Goal: Information Seeking & Learning: Compare options

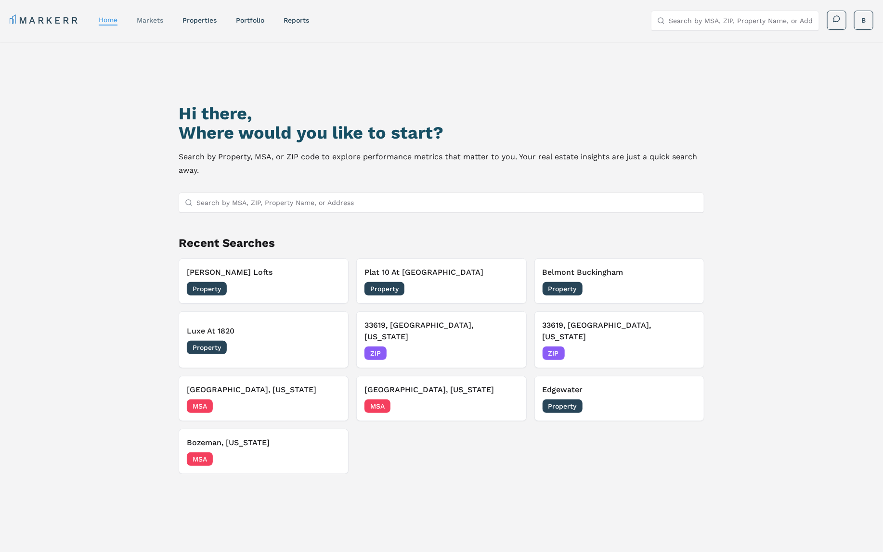
click at [145, 18] on link "markets" at bounding box center [150, 20] width 26 height 8
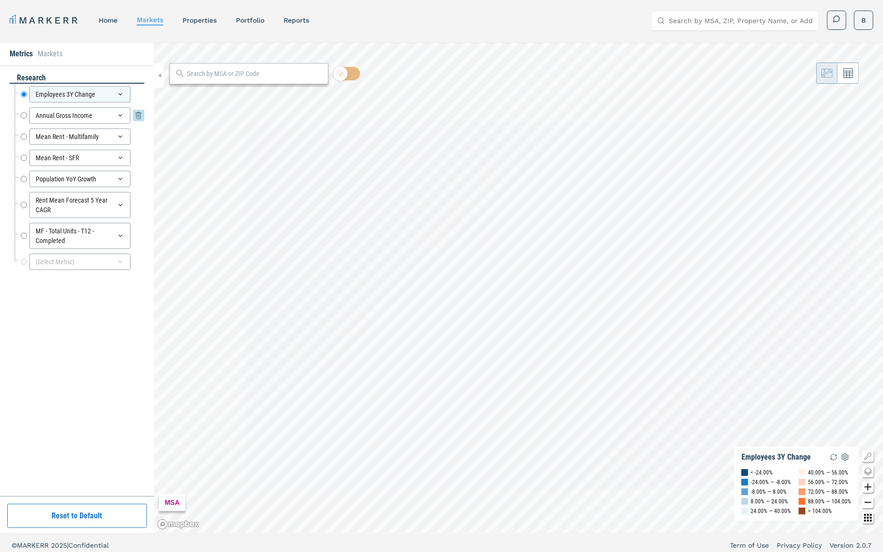
click at [23, 112] on input "Annual Gross Income" at bounding box center [24, 115] width 6 height 16
radio input "false"
click at [25, 137] on input "Mean Rent - Multifamily" at bounding box center [24, 137] width 6 height 16
radio input "false"
click at [25, 159] on input "Mean Rent - SFR" at bounding box center [24, 158] width 6 height 16
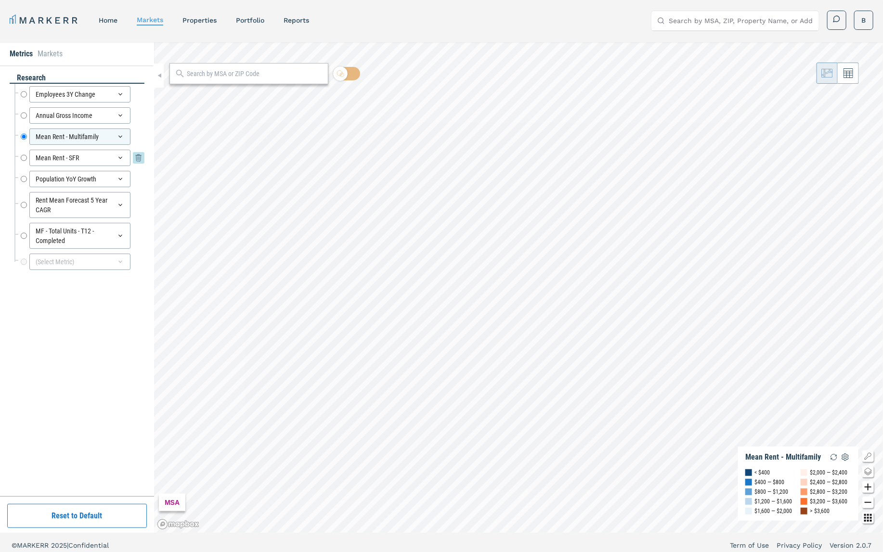
radio input "false"
click at [24, 177] on input "Population YoY Growth" at bounding box center [24, 179] width 6 height 16
radio input "false"
click at [23, 234] on input "MF - Total Units - T12 - Completed" at bounding box center [24, 236] width 6 height 26
radio input "false"
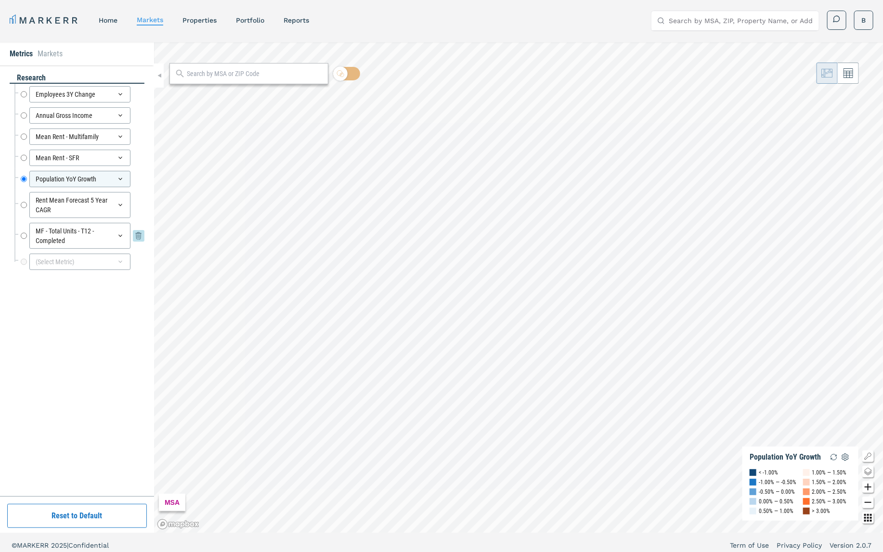
radio input "true"
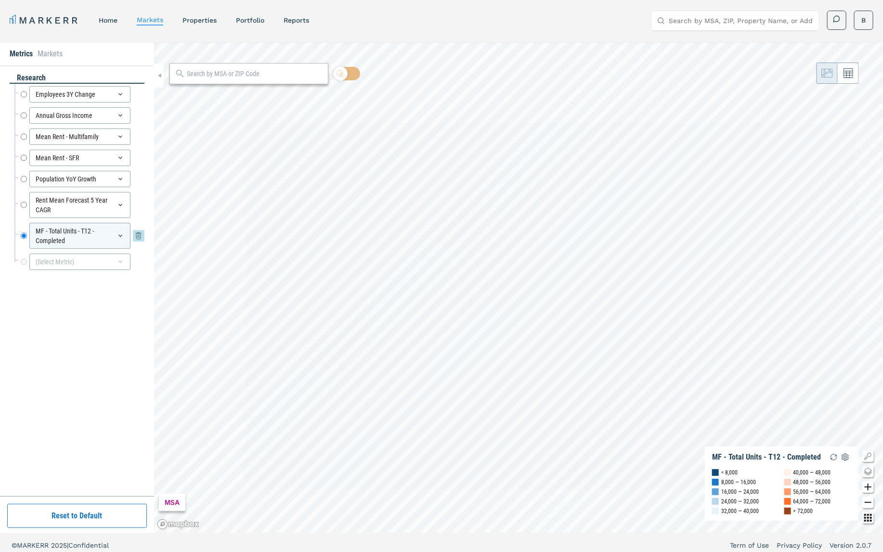
click at [122, 234] on icon at bounding box center [121, 236] width 8 height 8
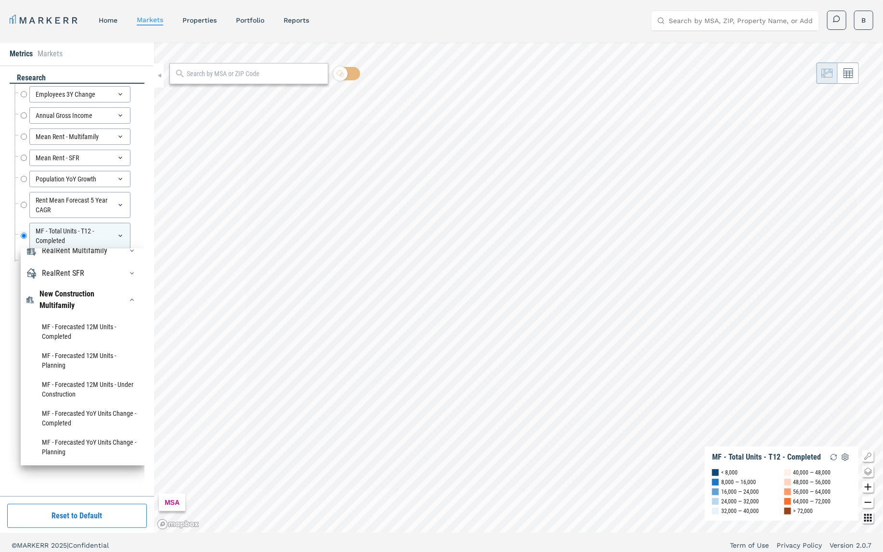
scroll to position [140, 0]
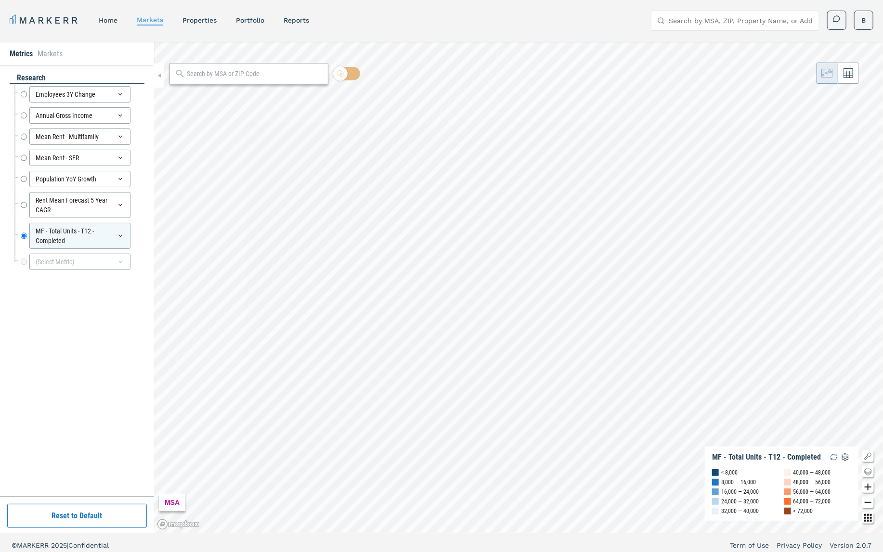
click at [11, 321] on div "research Employees 3Y Change Employees 3Y Change Annual Gross Income Annual Gro…" at bounding box center [77, 281] width 135 height 417
click at [90, 260] on div "(Select Metric)" at bounding box center [79, 262] width 101 height 16
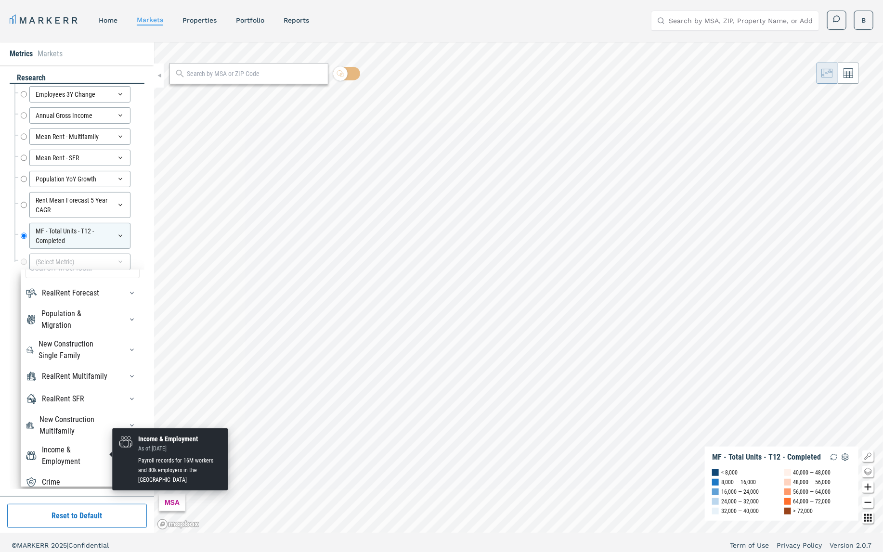
scroll to position [0, 0]
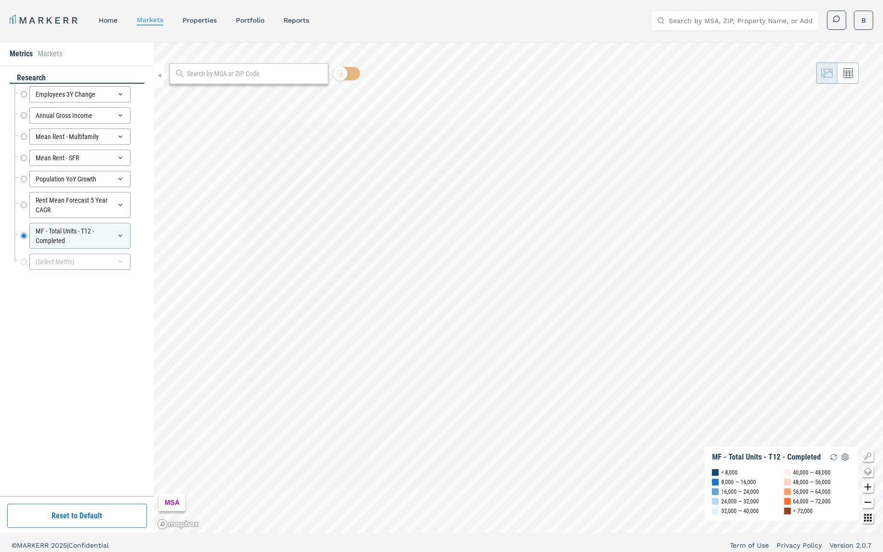
click at [18, 293] on div "research Employees 3Y Change Employees 3Y Change Annual Gross Income Annual Gro…" at bounding box center [77, 281] width 135 height 417
click at [848, 73] on icon at bounding box center [849, 73] width 10 height 10
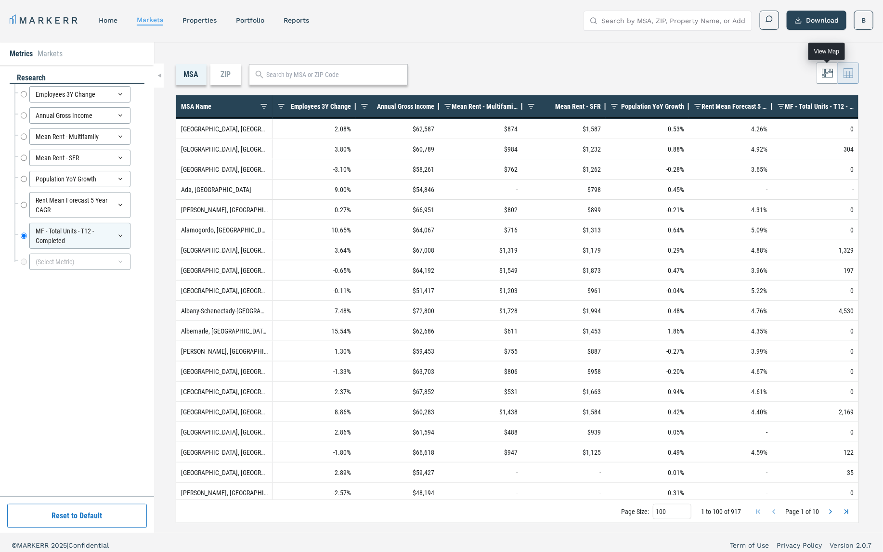
click at [827, 73] on icon at bounding box center [827, 73] width 11 height 8
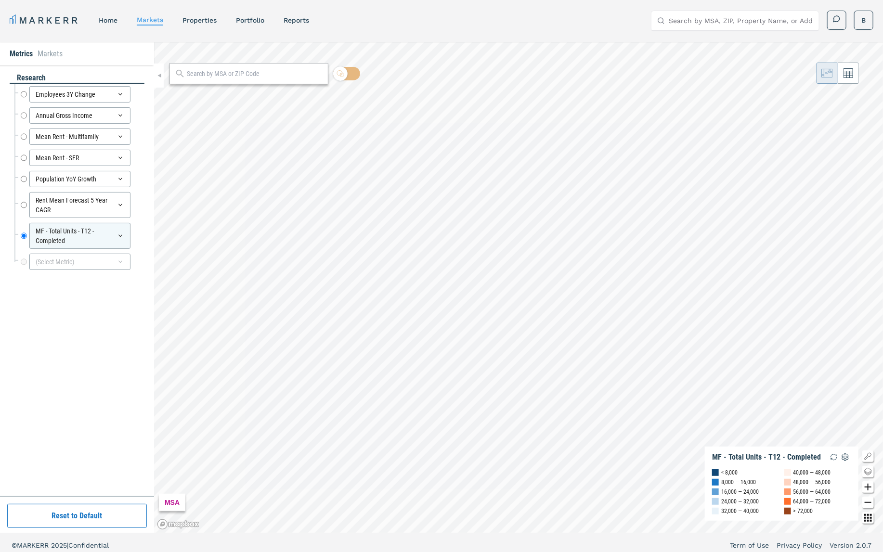
click at [261, 72] on input "text" at bounding box center [255, 74] width 136 height 10
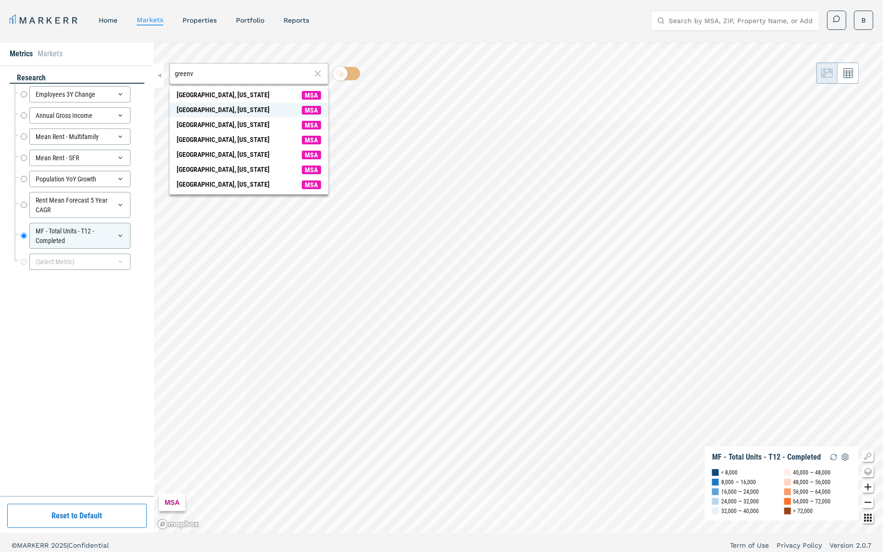
type input "greenv"
click at [236, 110] on div "Greenville, South Carolina" at bounding box center [223, 110] width 93 height 10
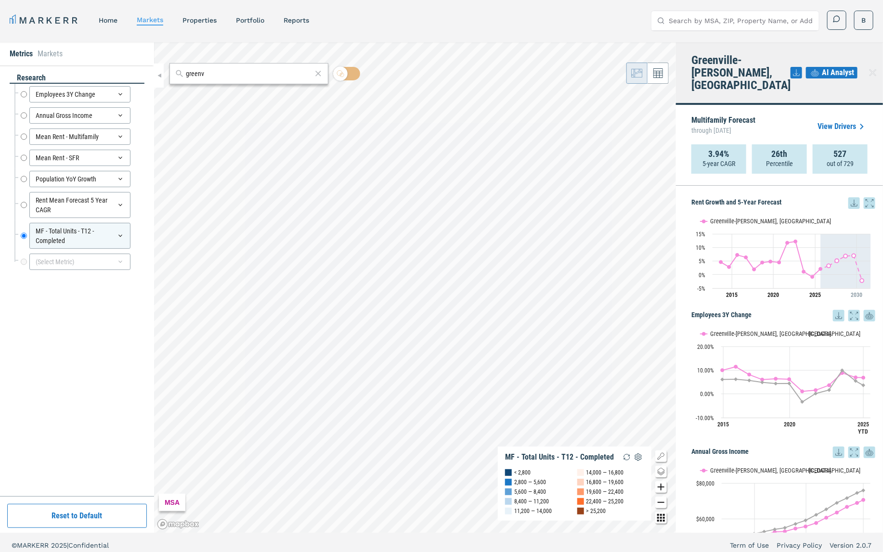
click at [662, 487] on icon "Zoom in map button" at bounding box center [661, 488] width 12 height 12
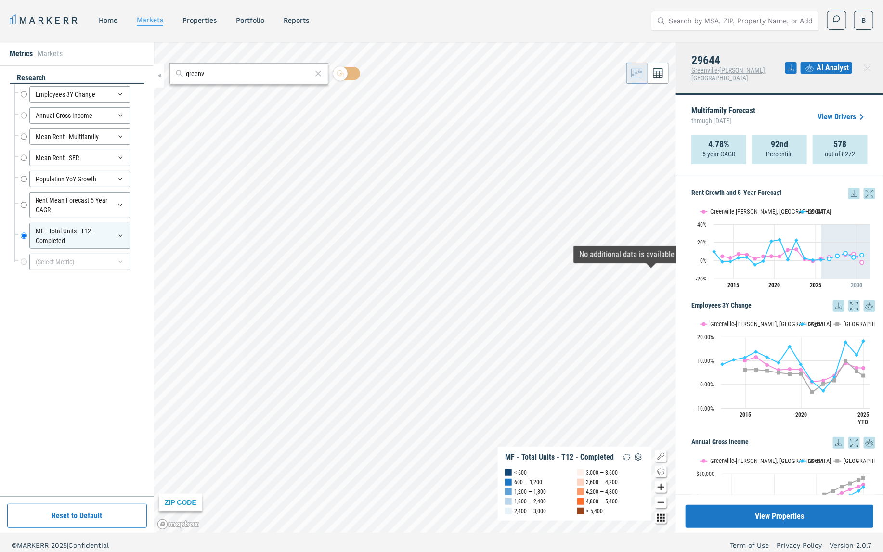
drag, startPoint x: 692, startPoint y: 99, endPoint x: 777, endPoint y: 99, distance: 85.2
click at [777, 99] on div "Multifamily Forecast through August 2030 View Drivers" at bounding box center [780, 117] width 176 height 36
click at [830, 62] on span "AI Analyst" at bounding box center [833, 68] width 32 height 12
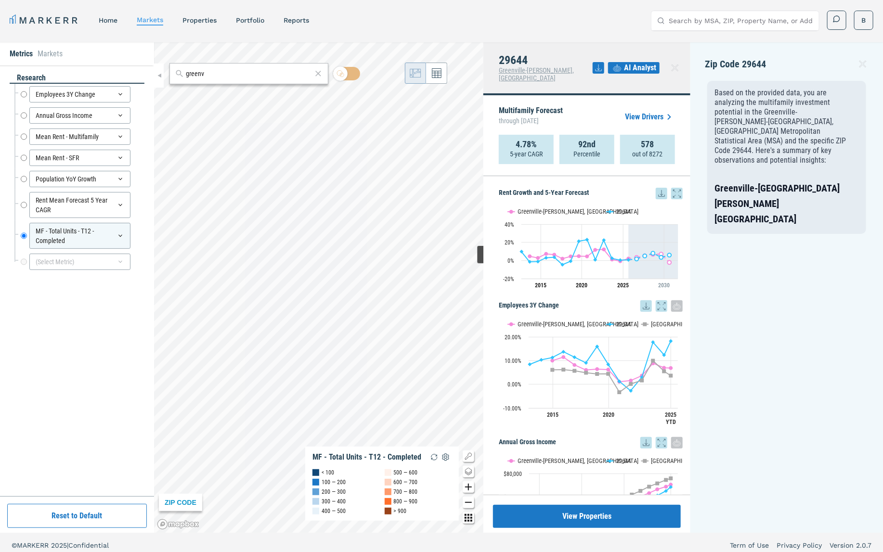
drag, startPoint x: 796, startPoint y: 62, endPoint x: 788, endPoint y: 55, distance: 10.6
click at [796, 62] on div "Zip Code 29644 Based on the provided data, you are analyzing the multifamily in…" at bounding box center [787, 287] width 193 height 491
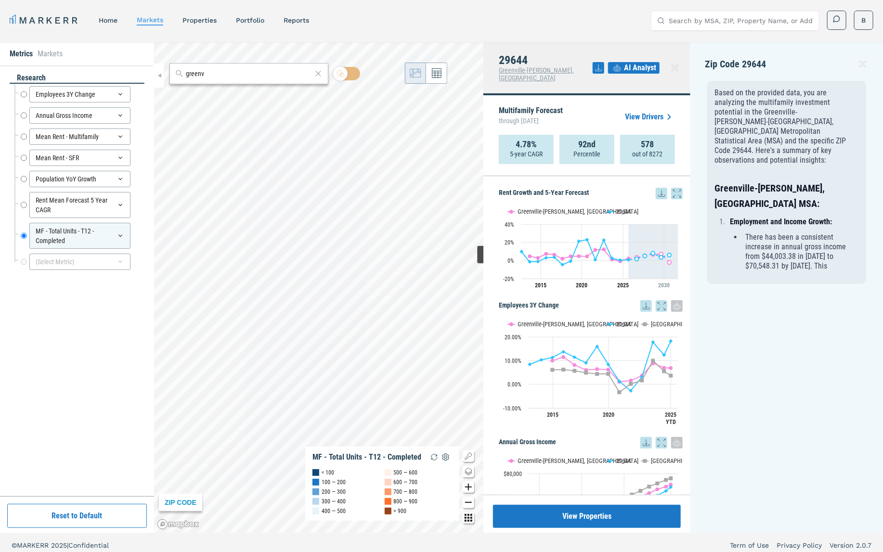
click at [783, 54] on div "Zip Code 29644 Based on the provided data, you are analyzing the multifamily in…" at bounding box center [787, 287] width 193 height 491
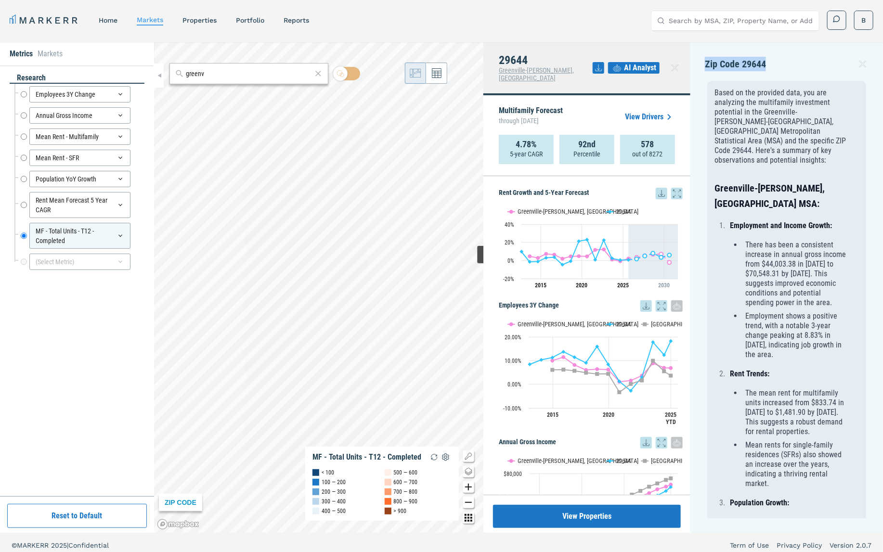
drag, startPoint x: 769, startPoint y: 64, endPoint x: 774, endPoint y: 64, distance: 5.3
click at [774, 64] on div "Zip Code 29644" at bounding box center [787, 68] width 164 height 22
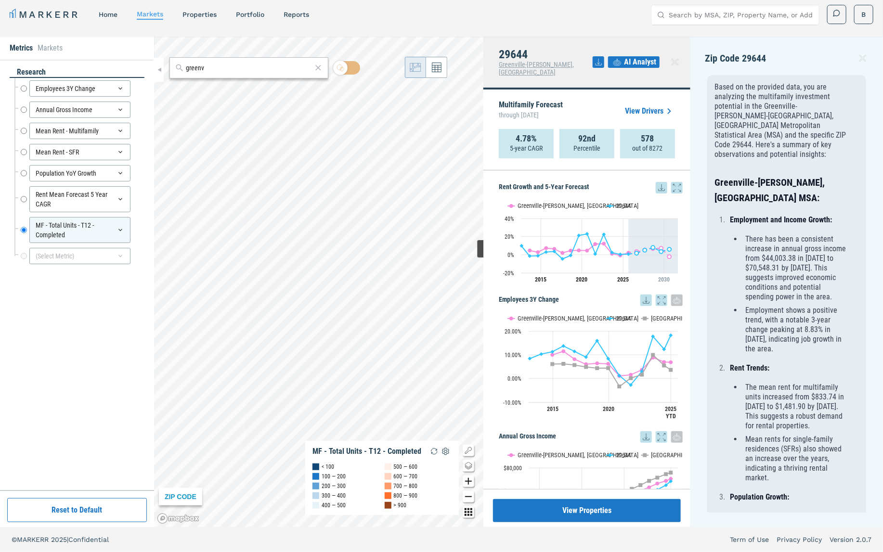
click at [795, 52] on div "Zip Code 29644" at bounding box center [787, 62] width 164 height 22
click at [247, 12] on link "Portfolio" at bounding box center [250, 15] width 28 height 8
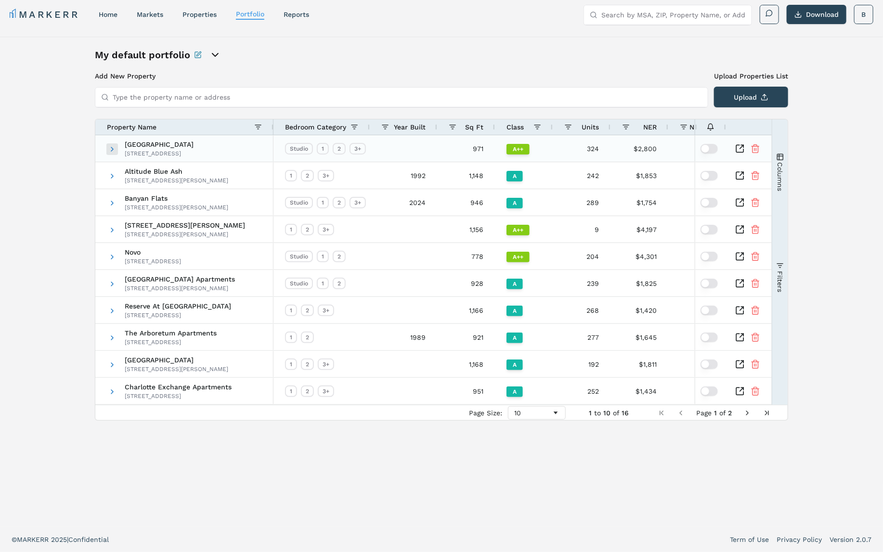
click at [108, 147] on span at bounding box center [112, 149] width 8 height 8
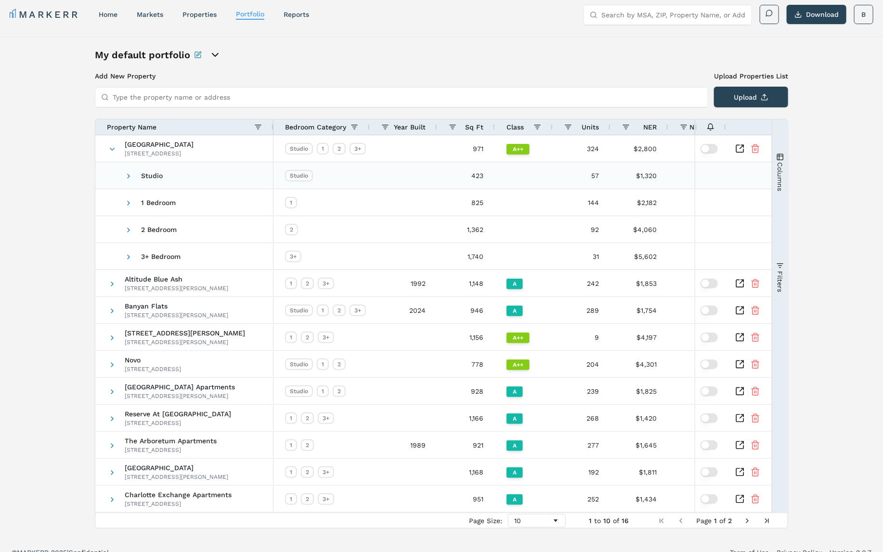
click at [158, 176] on span "Studio" at bounding box center [152, 176] width 22 height 8
click at [129, 172] on span at bounding box center [129, 176] width 8 height 8
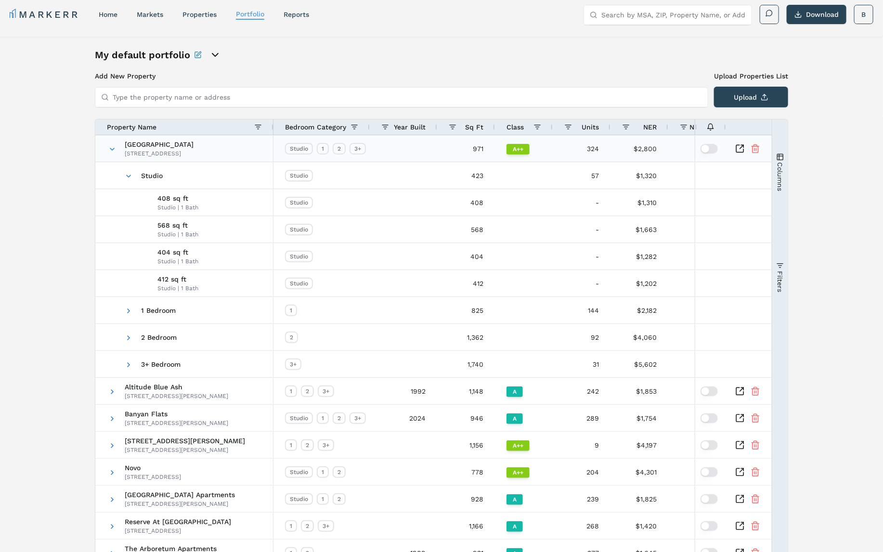
click at [133, 146] on span "Kingston South End" at bounding box center [159, 144] width 69 height 7
click at [61, 130] on div "My default portfolio Add New Property Upload Properties List Type the property …" at bounding box center [441, 343] width 883 height 612
click at [73, 183] on div "My default portfolio Add New Property Upload Properties List Type the property …" at bounding box center [441, 343] width 883 height 612
click at [67, 197] on div "My default portfolio Add New Property Upload Properties List Type the property …" at bounding box center [441, 343] width 883 height 612
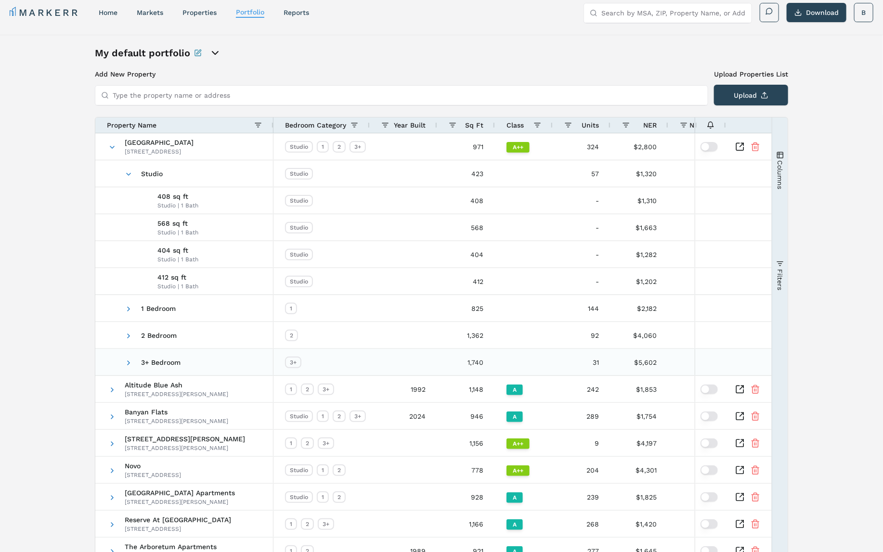
scroll to position [126, 0]
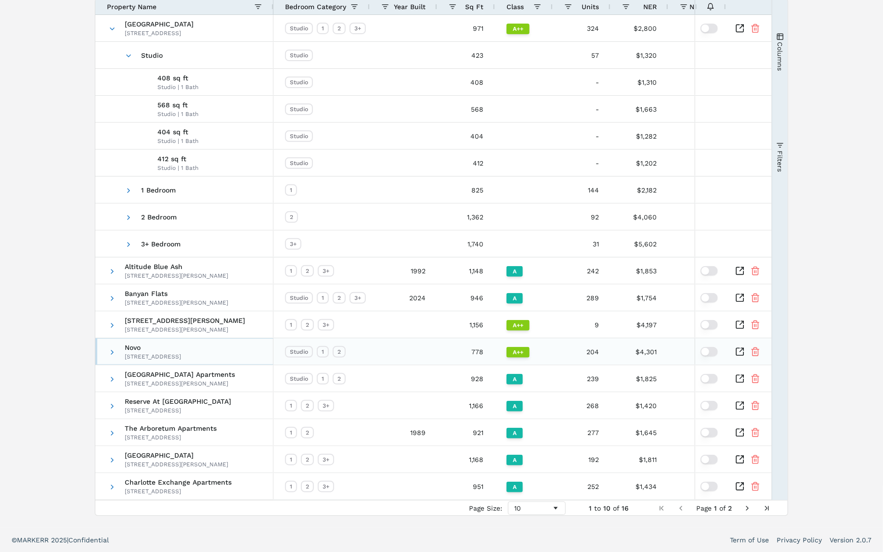
click at [137, 356] on div "[STREET_ADDRESS]" at bounding box center [153, 357] width 56 height 8
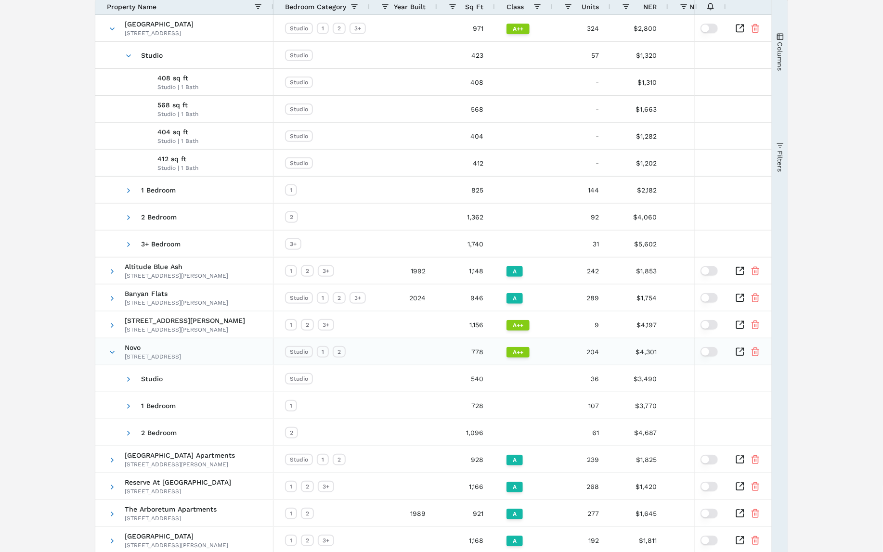
click at [737, 350] on icon "Inspect Comparable" at bounding box center [740, 352] width 10 height 10
click at [56, 172] on div "My default portfolio Add New Property Upload Properties List Type the property …" at bounding box center [441, 262] width 883 height 692
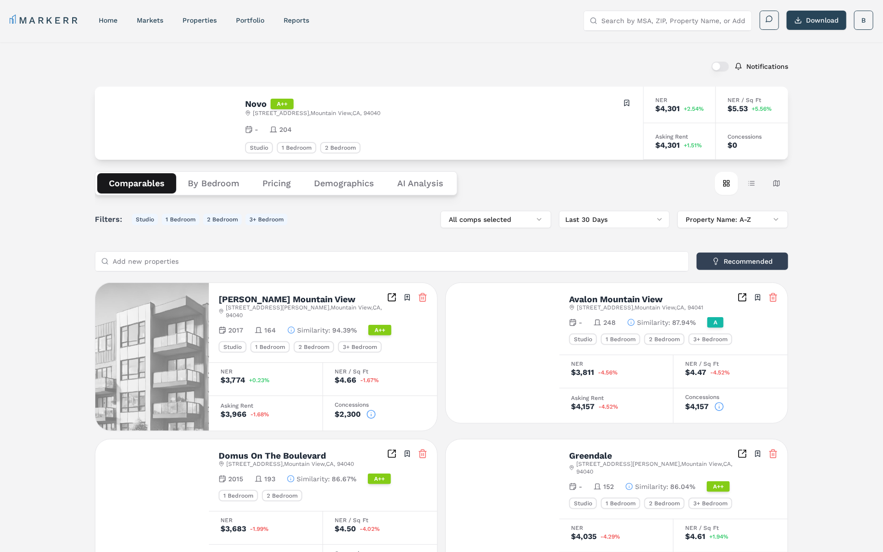
click at [46, 245] on div "Notifications Novo A++ [STREET_ADDRESS] Toggle portfolio menu - 204 Studio 1 Be…" at bounding box center [441, 551] width 883 height 1018
click at [70, 252] on div "Notifications Novo A++ [STREET_ADDRESS] Toggle portfolio menu - 204 Studio 1 Be…" at bounding box center [441, 551] width 883 height 1018
click at [342, 183] on button "Demographics" at bounding box center [343, 183] width 83 height 20
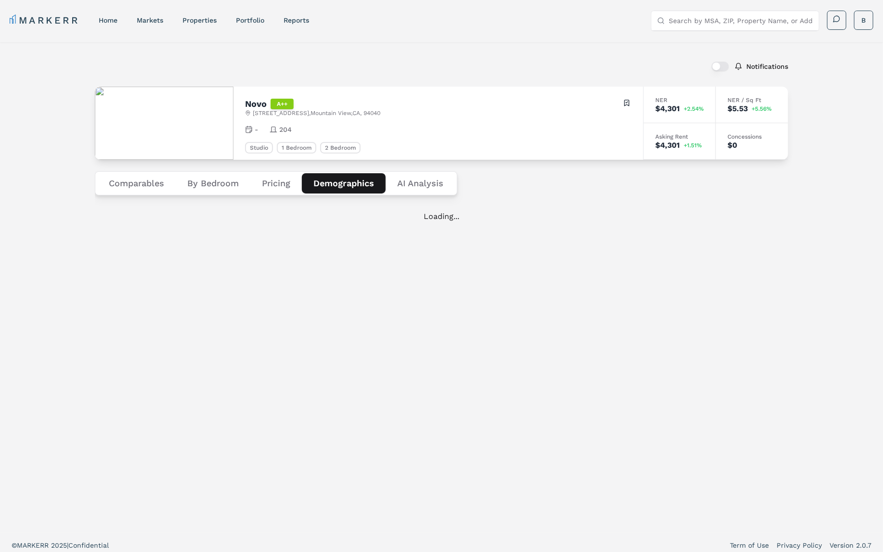
click at [48, 216] on div "Notifications Novo A++ [STREET_ADDRESS] Toggle portfolio menu - 204 Studio 1 Be…" at bounding box center [441, 287] width 883 height 491
click at [113, 193] on button "Comparables" at bounding box center [136, 183] width 78 height 20
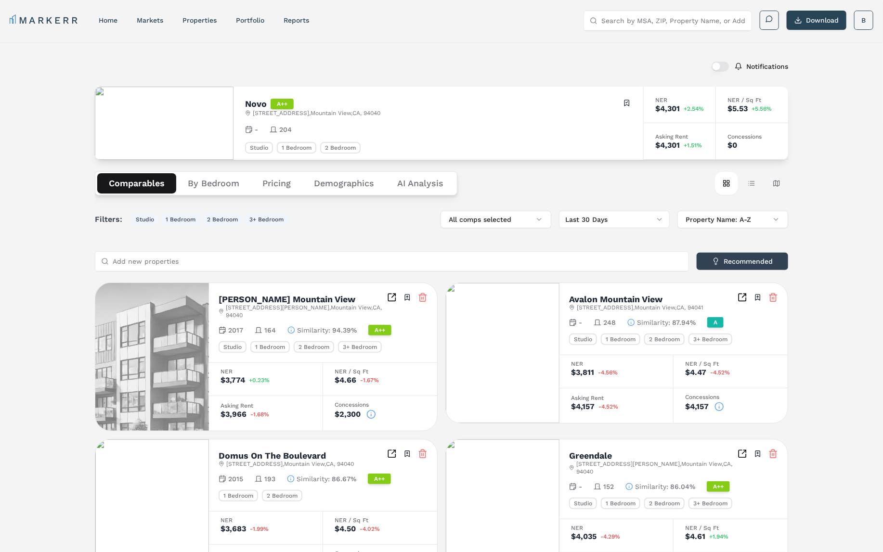
click at [41, 171] on div "Notifications Novo A++ [STREET_ADDRESS] Toggle portfolio menu - 204 Studio 1 Be…" at bounding box center [441, 551] width 883 height 1018
click at [67, 160] on div "Notifications Novo A++ [STREET_ADDRESS] Toggle portfolio menu - 204 Studio 1 Be…" at bounding box center [441, 551] width 883 height 1018
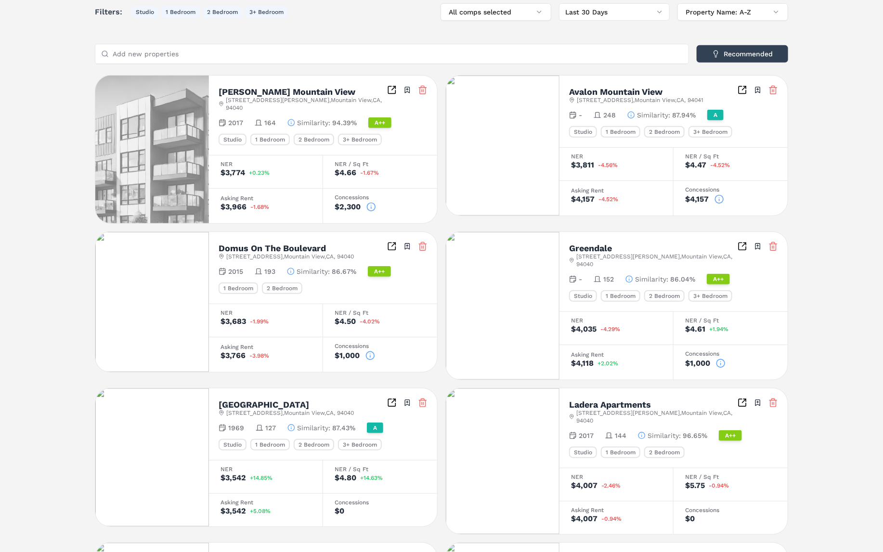
scroll to position [209, 0]
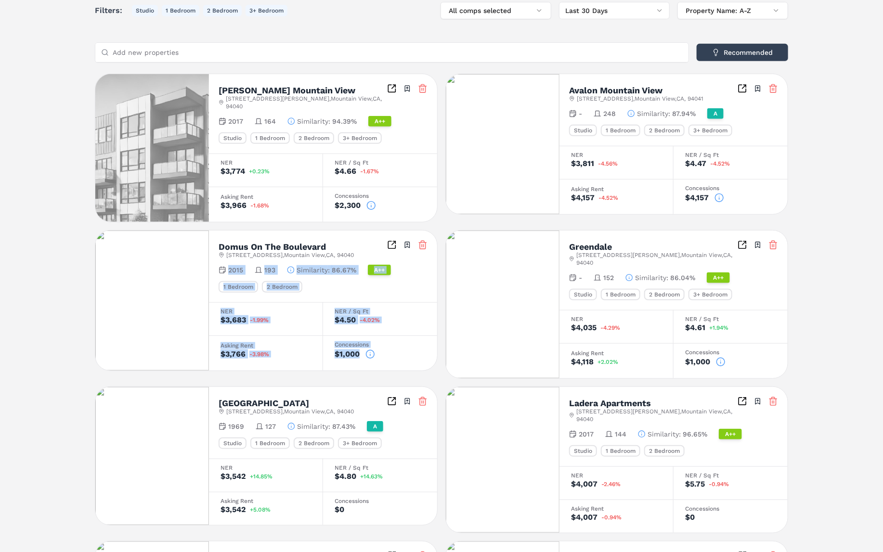
click at [441, 220] on div "[PERSON_NAME][GEOGRAPHIC_DATA] View [STREET_ADDRESS][PERSON_NAME] Toggle portfo…" at bounding box center [441, 457] width 693 height 766
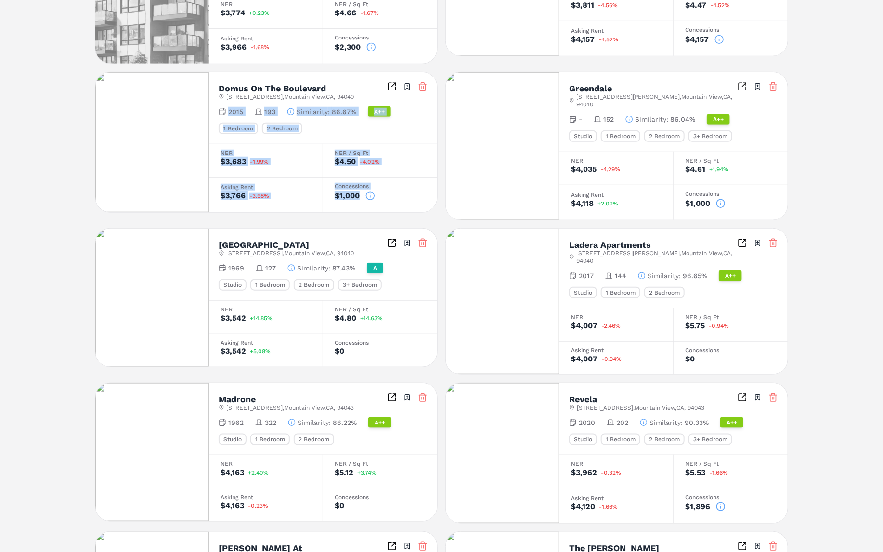
scroll to position [366, 0]
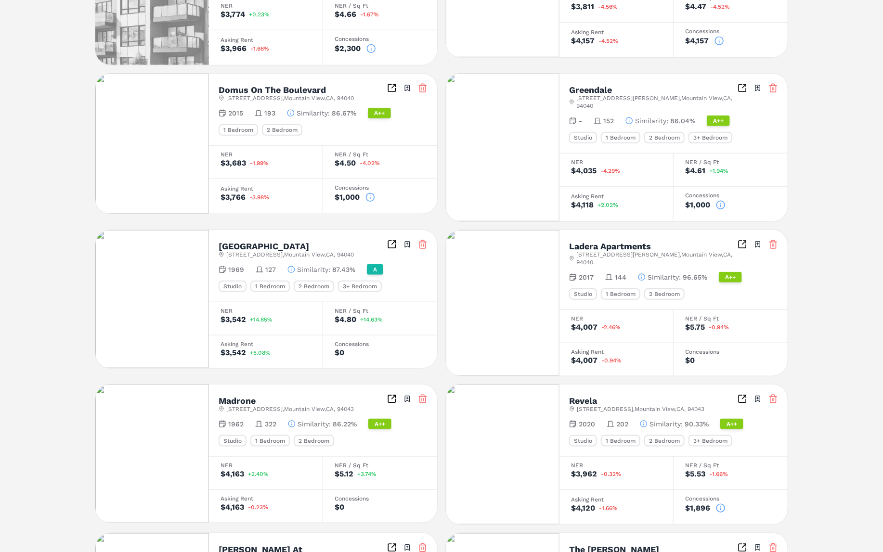
click at [440, 204] on div "[PERSON_NAME][GEOGRAPHIC_DATA] View [STREET_ADDRESS][PERSON_NAME] Toggle portfo…" at bounding box center [441, 300] width 693 height 766
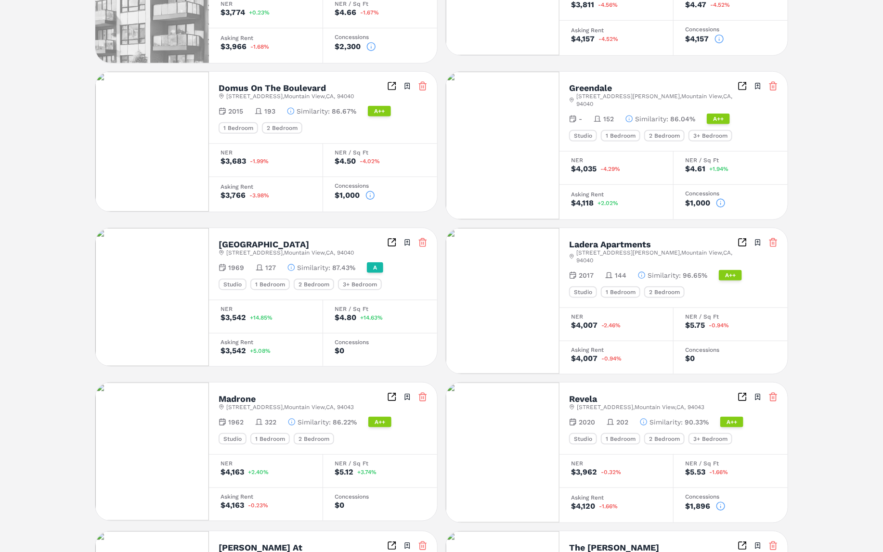
scroll to position [0, 0]
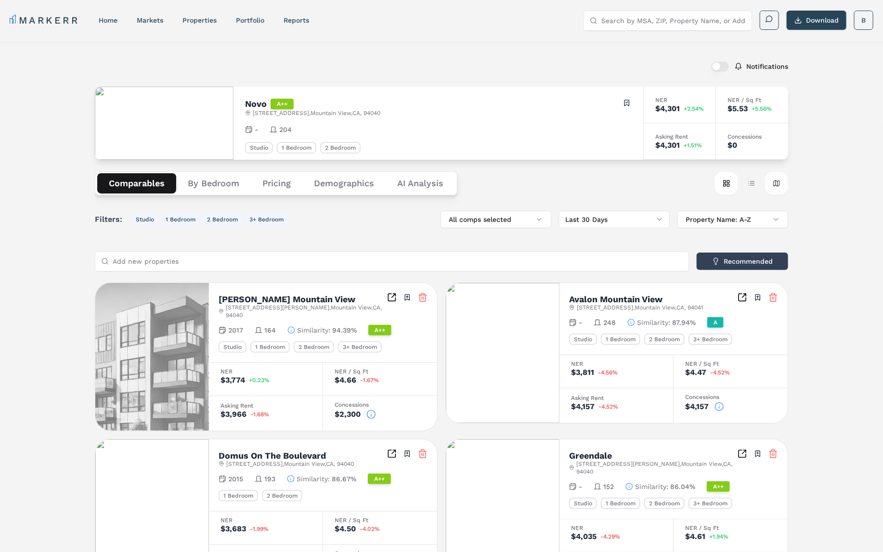
click at [772, 184] on button "Map view" at bounding box center [776, 183] width 23 height 23
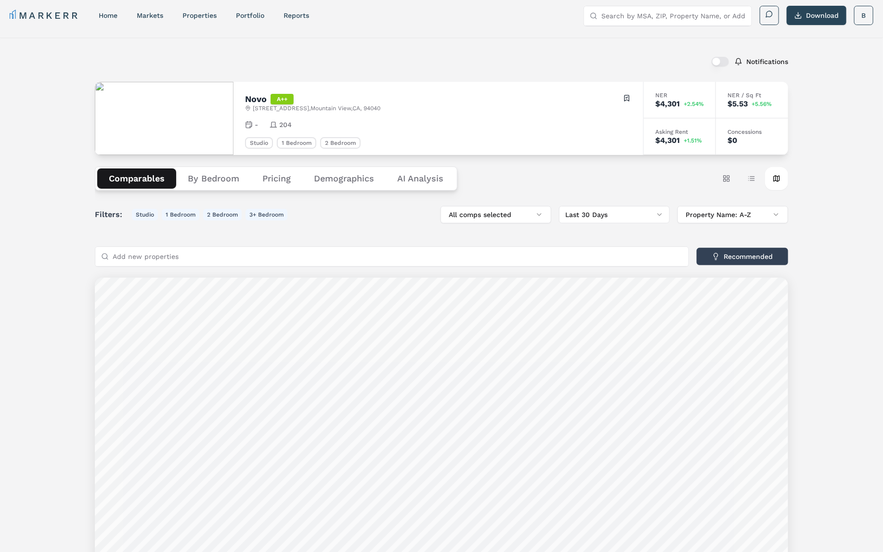
scroll to position [94, 0]
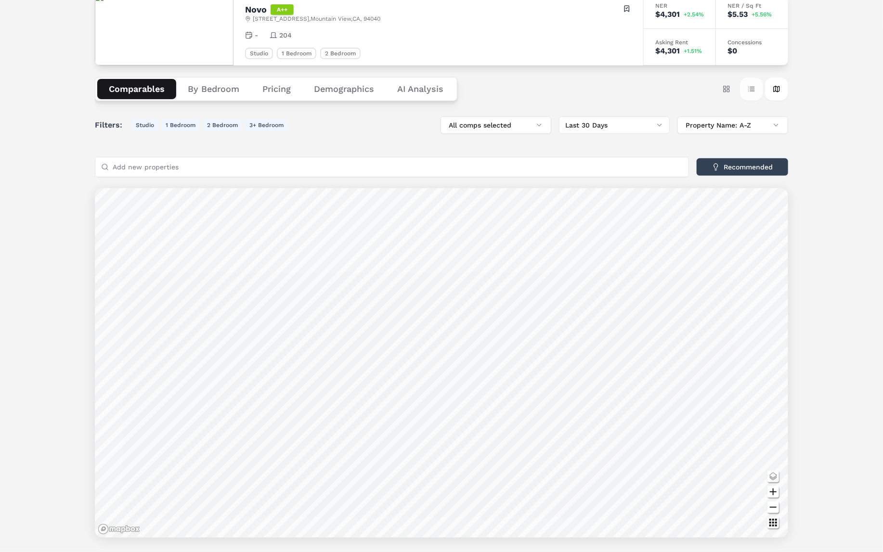
click at [748, 88] on button "Table view" at bounding box center [751, 89] width 23 height 23
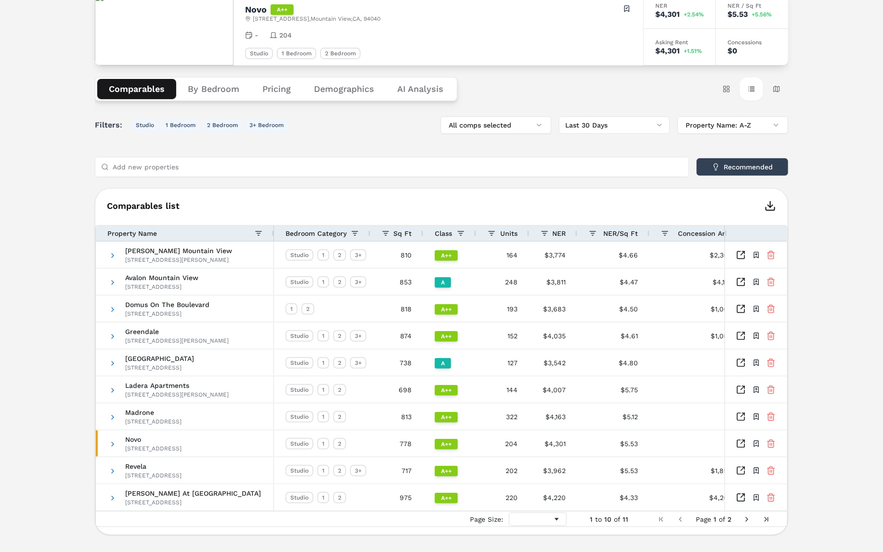
click at [342, 89] on button "Demographics" at bounding box center [343, 89] width 83 height 20
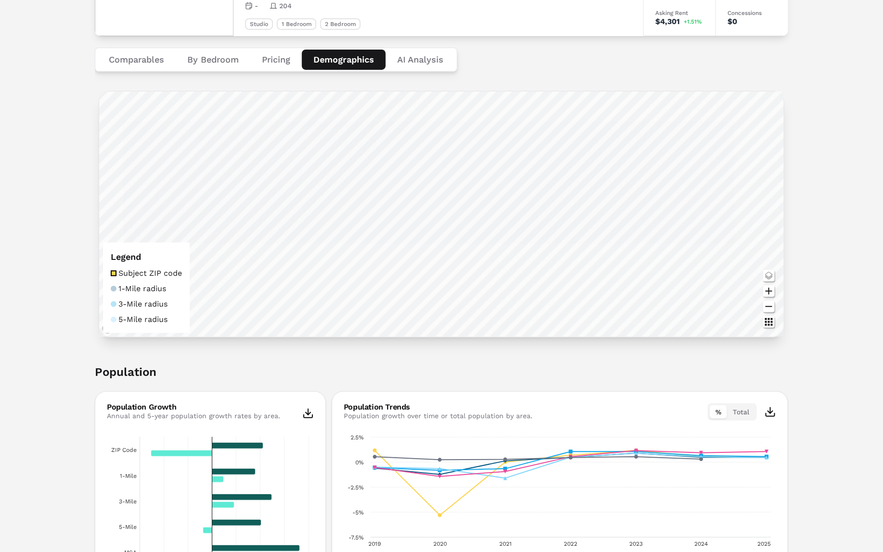
scroll to position [125, 0]
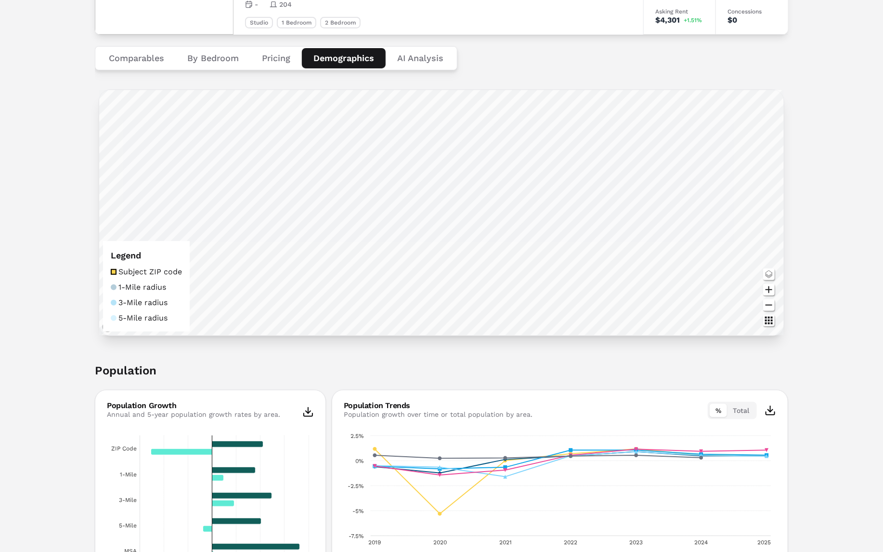
click at [330, 388] on h2 "Population" at bounding box center [441, 376] width 693 height 27
click at [767, 292] on icon "Zoom in map button" at bounding box center [769, 290] width 12 height 12
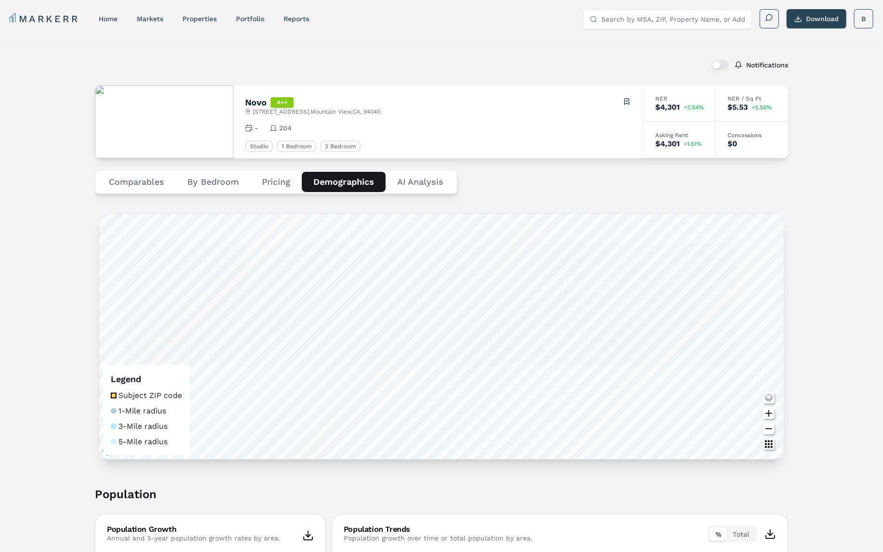
scroll to position [0, 0]
click at [151, 18] on link "markets" at bounding box center [150, 20] width 26 height 8
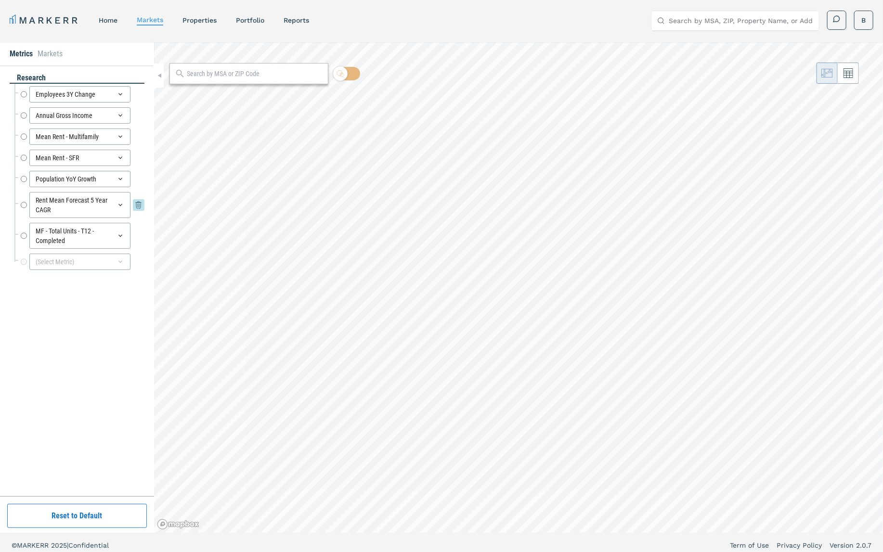
radio input "true"
